Goal: Find specific page/section: Find specific page/section

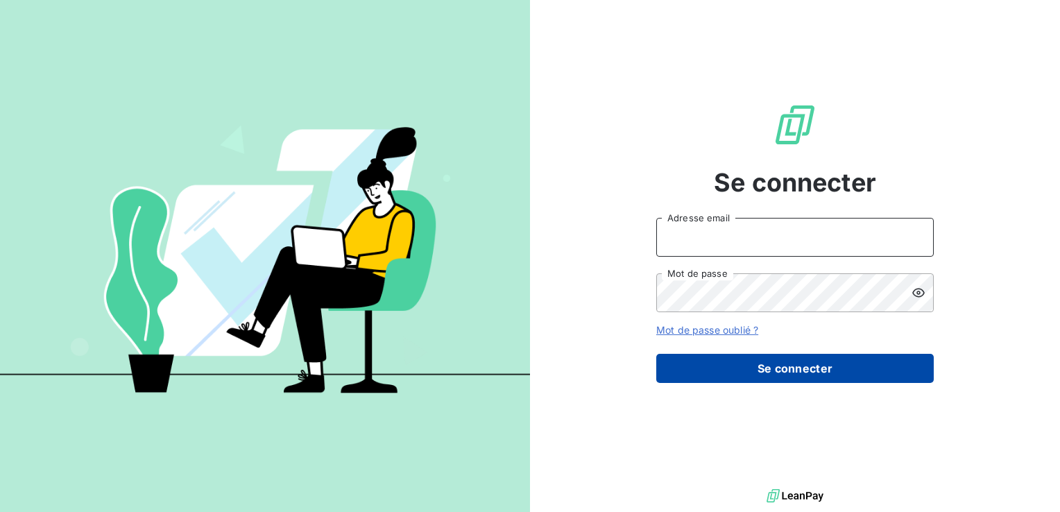
type input "[EMAIL_ADDRESS][DOMAIN_NAME]"
click at [833, 377] on button "Se connecter" at bounding box center [795, 368] width 278 height 29
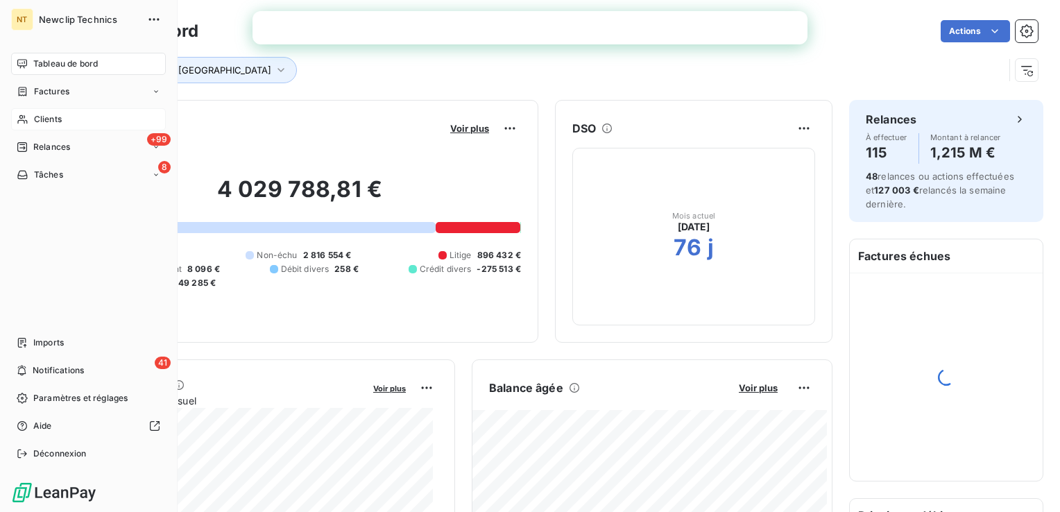
click at [67, 115] on div "Clients" at bounding box center [88, 119] width 155 height 22
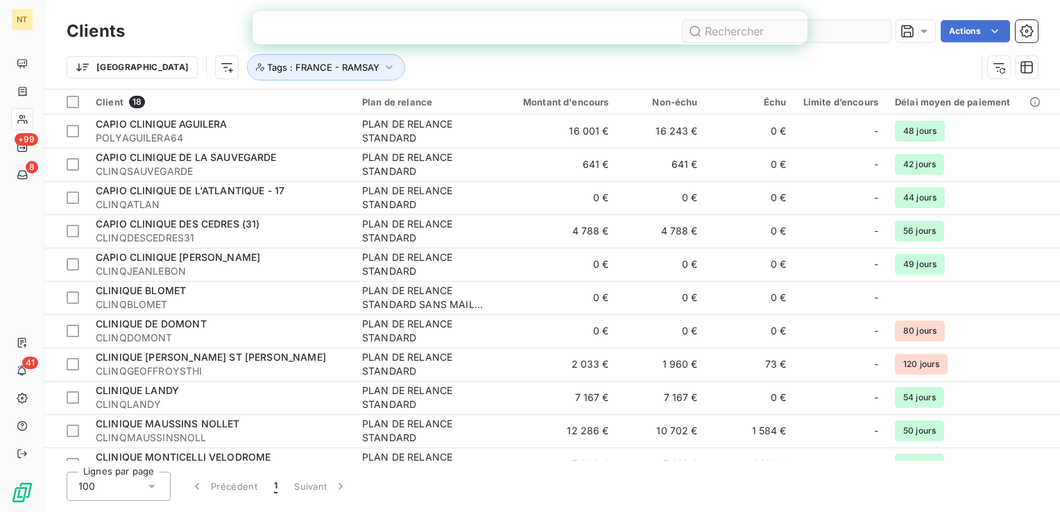
click at [846, 33] on input "text" at bounding box center [787, 31] width 208 height 22
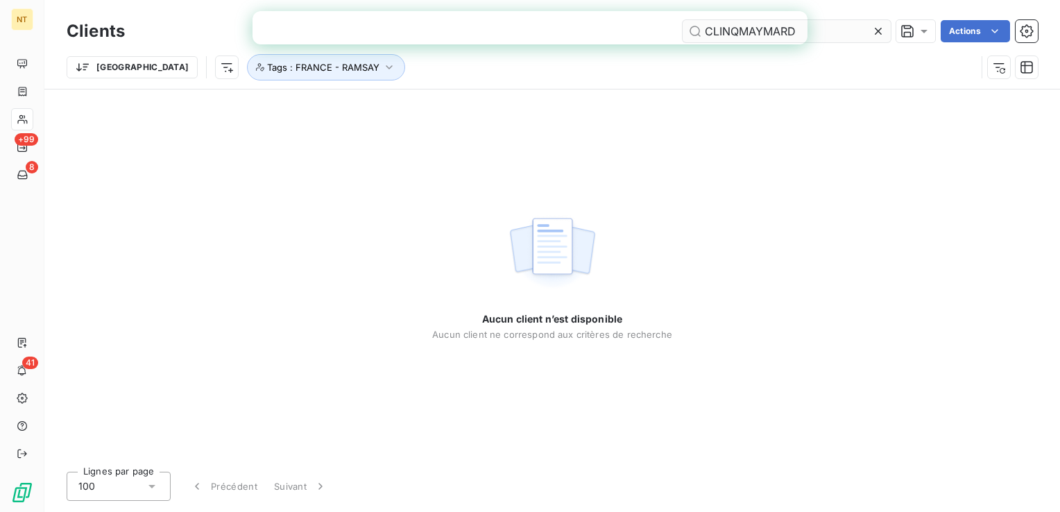
type input "CLINQMAYMARD"
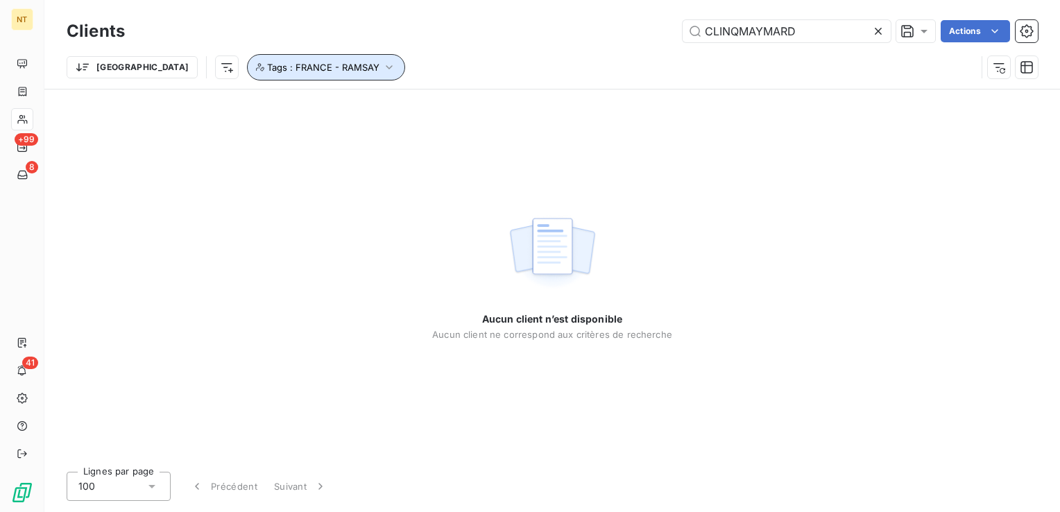
click at [267, 64] on span "Tags : FRANCE - RAMSAY" at bounding box center [323, 67] width 112 height 11
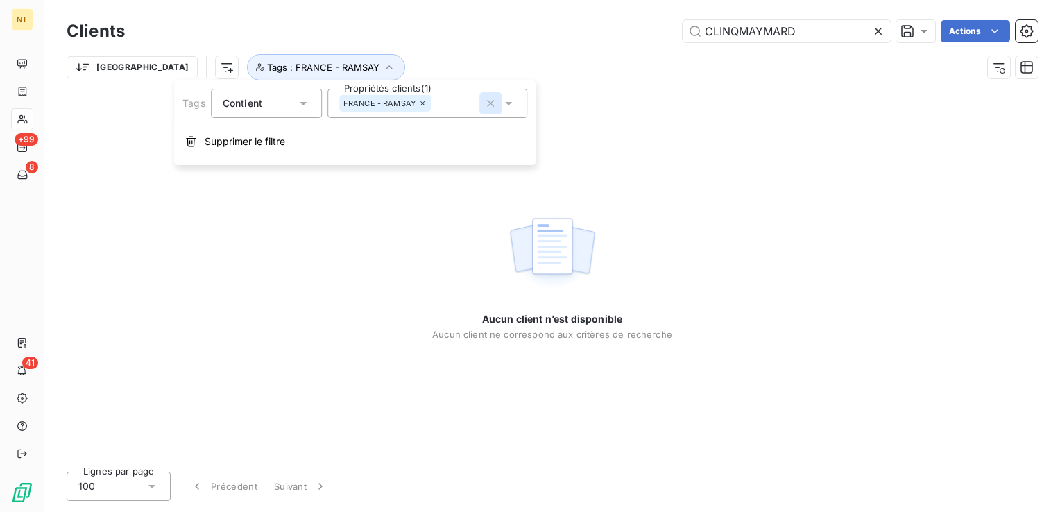
click at [493, 104] on icon "button" at bounding box center [491, 103] width 14 height 14
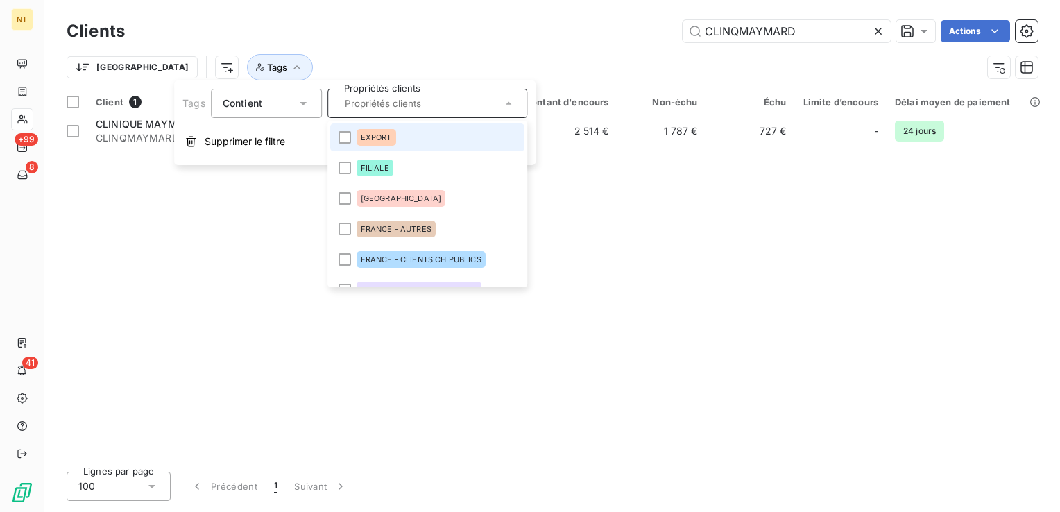
click at [502, 53] on div "Trier Tags" at bounding box center [552, 67] width 971 height 43
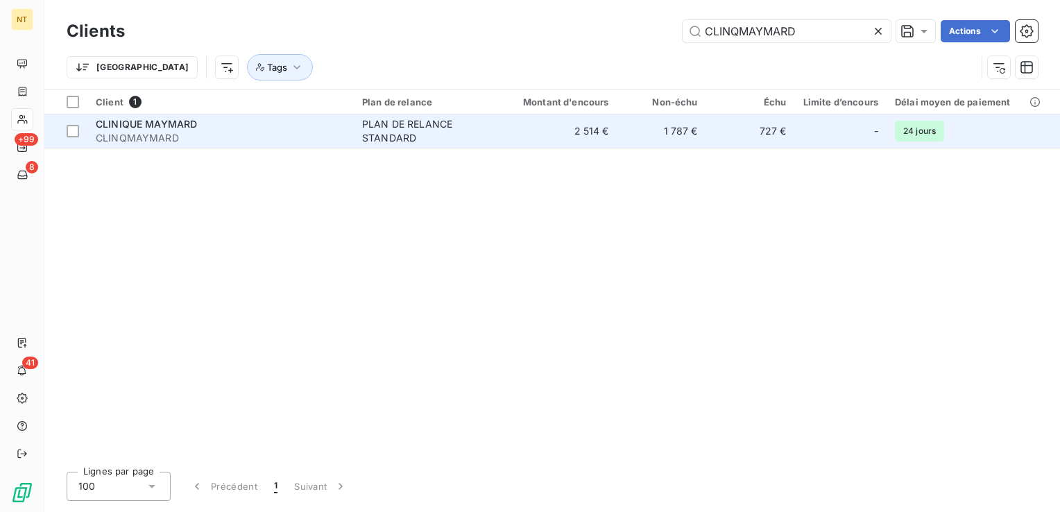
click at [369, 133] on div "PLAN DE RELANCE STANDARD" at bounding box center [426, 131] width 128 height 28
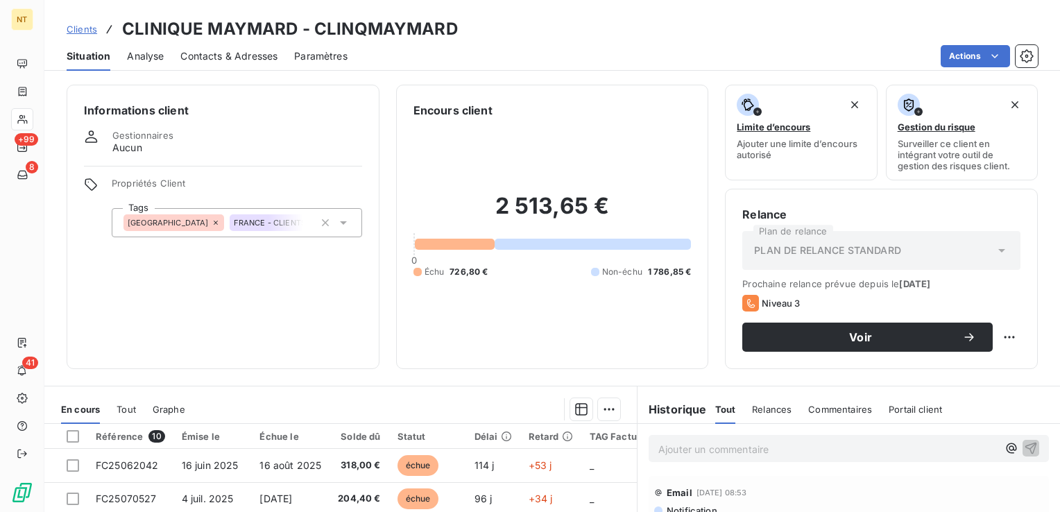
click at [238, 61] on span "Contacts & Adresses" at bounding box center [228, 56] width 97 height 14
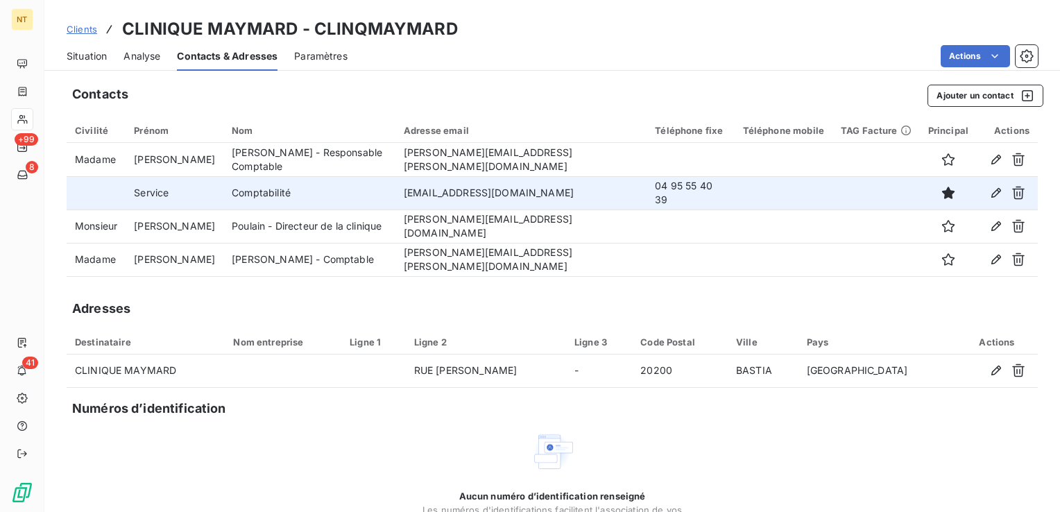
drag, startPoint x: 399, startPoint y: 194, endPoint x: 582, endPoint y: 192, distance: 183.2
click at [582, 192] on td "[EMAIL_ADDRESS][DOMAIN_NAME]" at bounding box center [520, 192] width 251 height 33
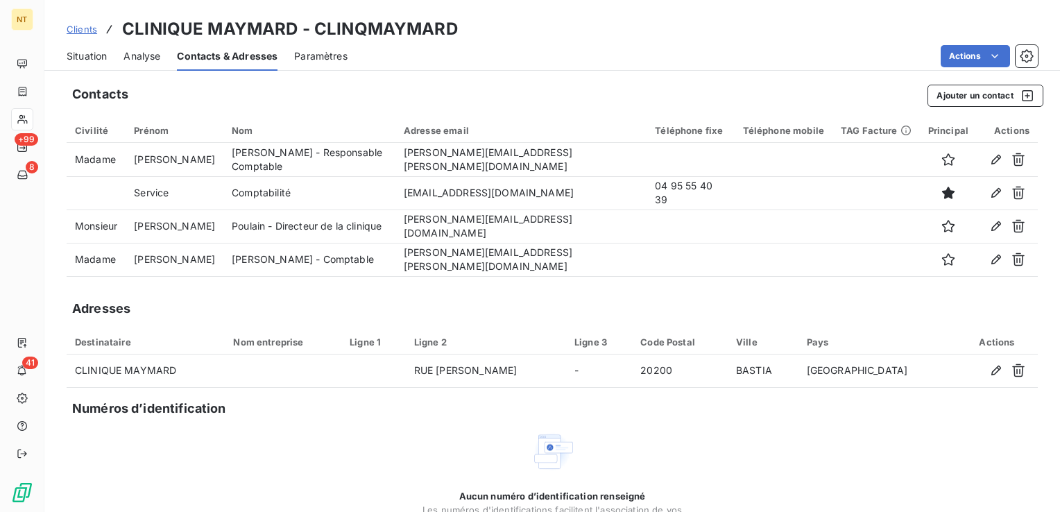
click at [669, 62] on div "Actions" at bounding box center [701, 56] width 674 height 22
